Goal: Task Accomplishment & Management: Manage account settings

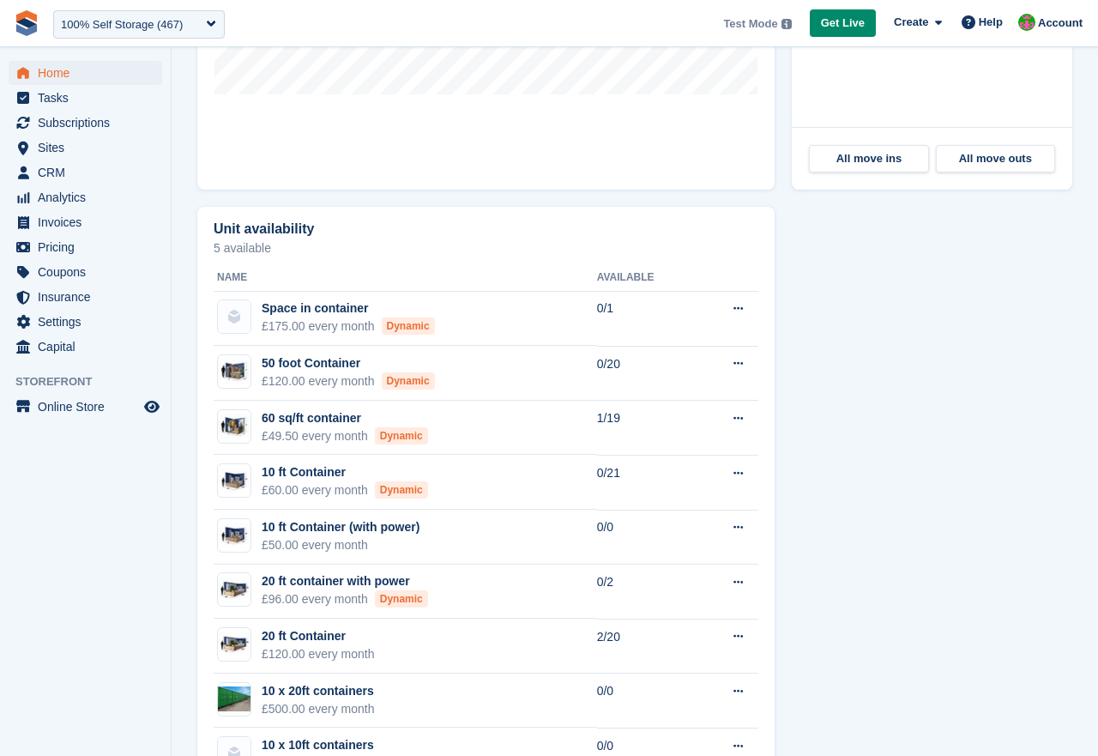
scroll to position [1032, 0]
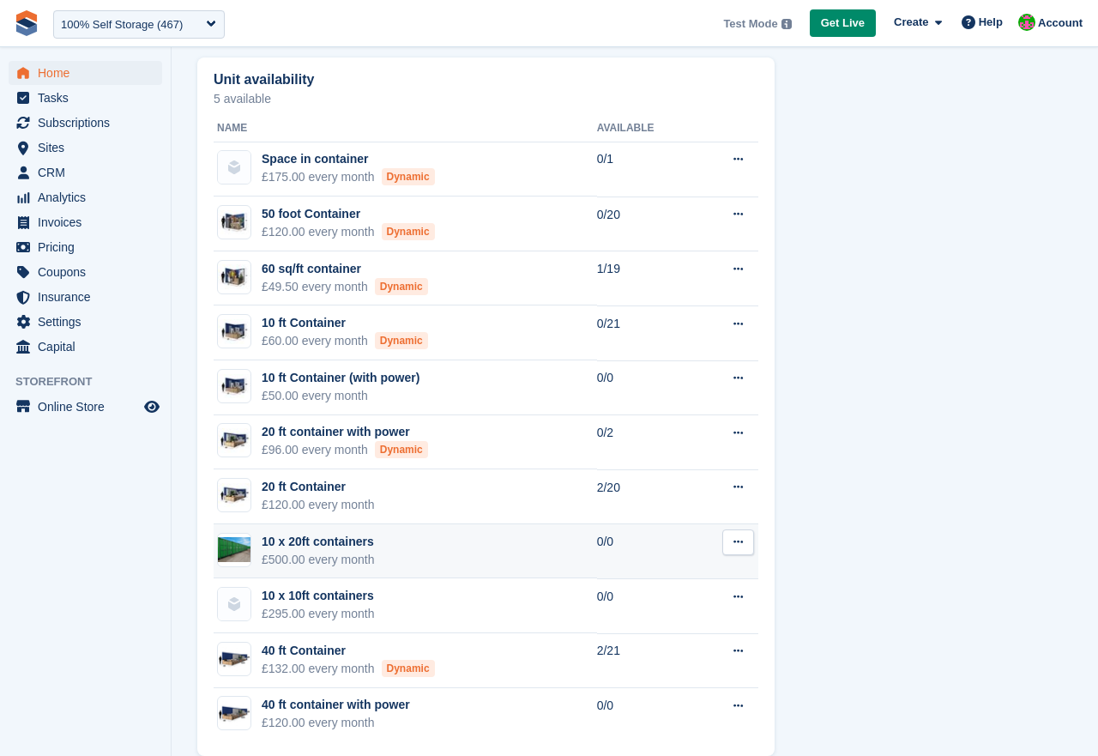
click at [343, 533] on div "10 x 20ft containers" at bounding box center [318, 542] width 113 height 18
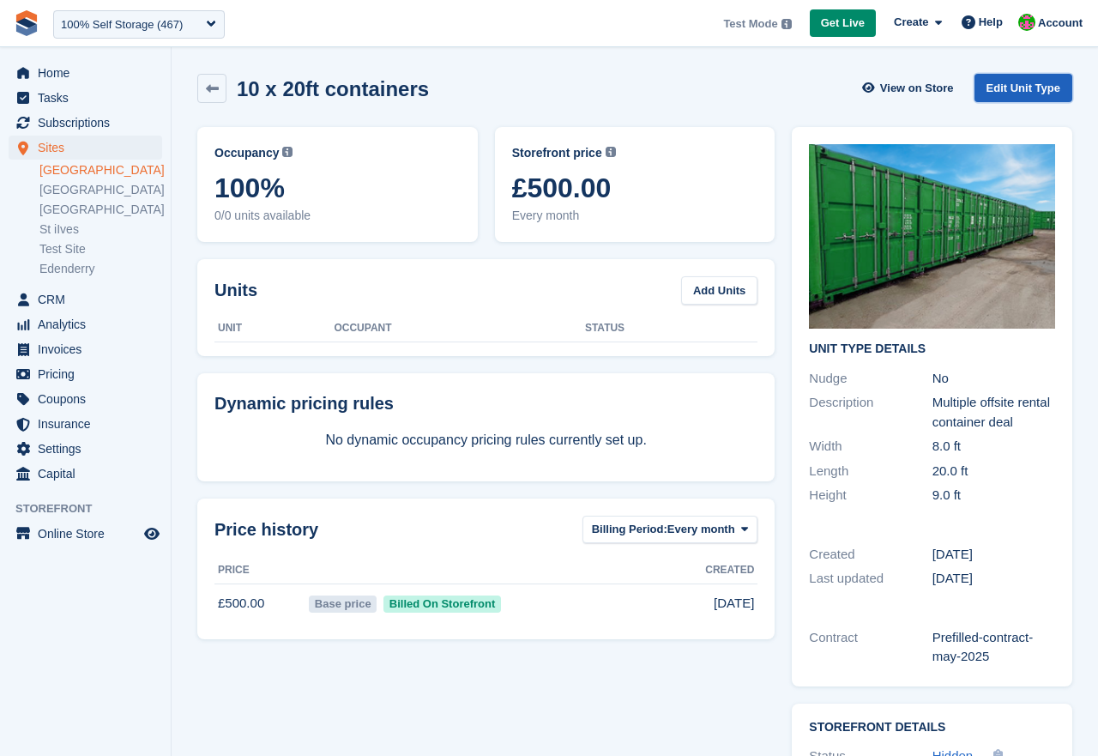
click at [1007, 81] on link "Edit Unit Type" at bounding box center [1024, 88] width 98 height 28
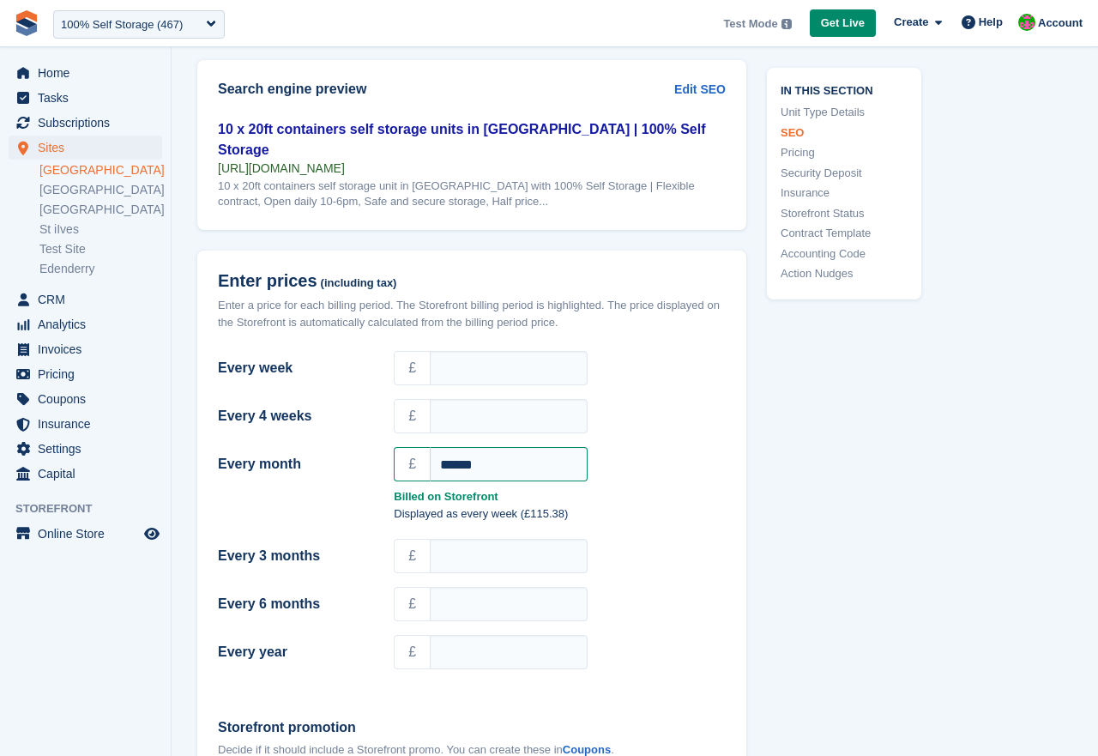
scroll to position [1351, 0]
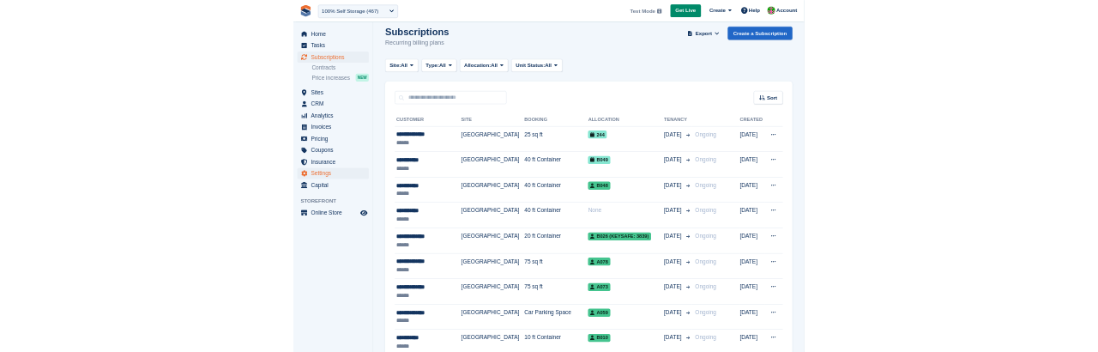
scroll to position [17, 0]
